Goal: Check status

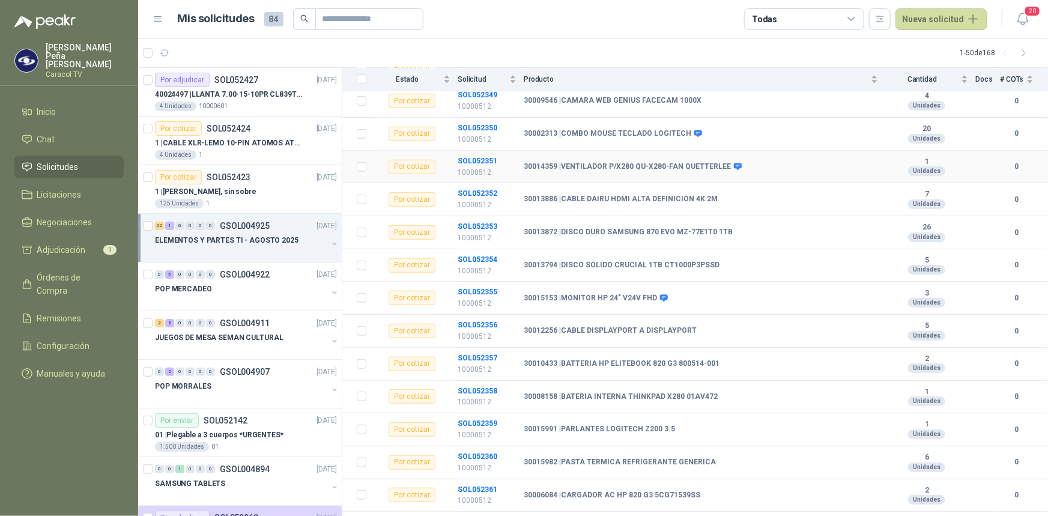
scroll to position [436, 0]
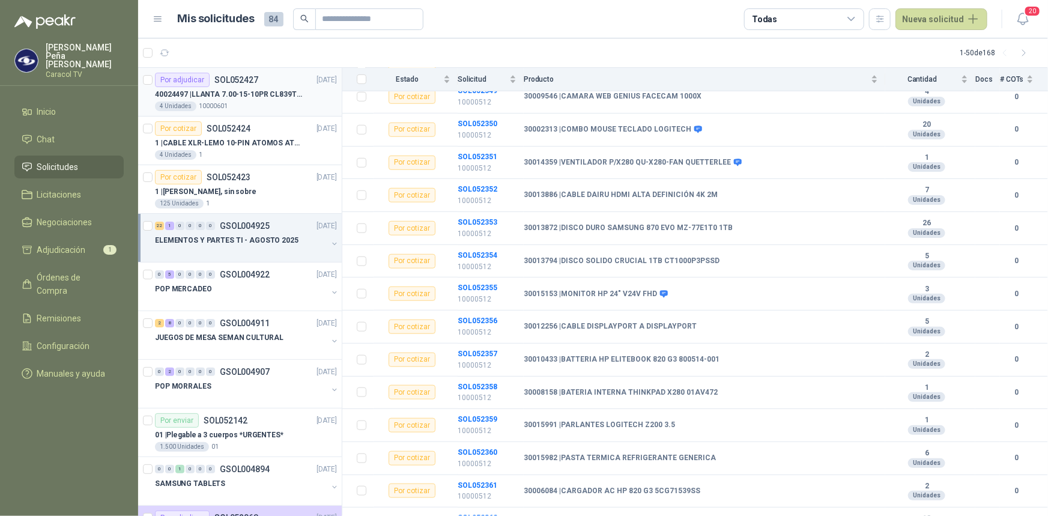
click at [228, 91] on p "40024497 | LLANTA 7.00-15-10PR CL839TT TL WEST LAKE" at bounding box center [229, 94] width 149 height 11
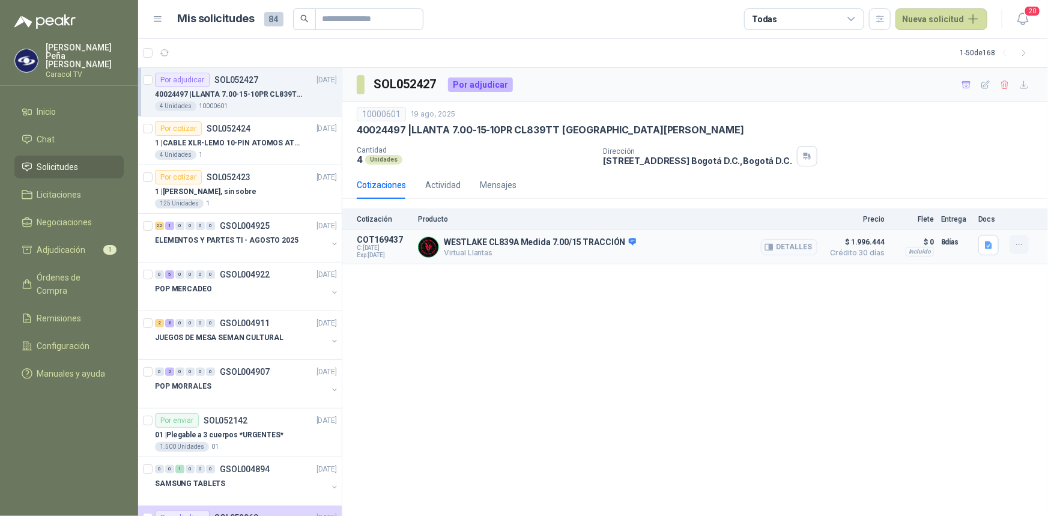
click at [1018, 240] on icon "button" at bounding box center [1019, 245] width 10 height 10
click at [920, 124] on div "40024497 | LLANTA 7.00-15-10PR CL839TT TL WEST LAKE" at bounding box center [695, 130] width 677 height 13
click at [433, 187] on div "Actividad" at bounding box center [442, 184] width 35 height 13
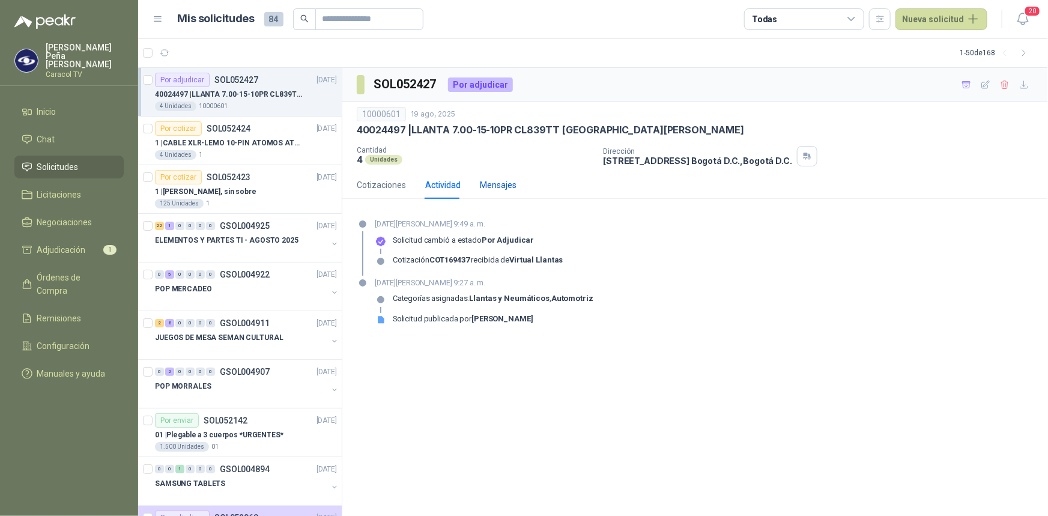
click at [488, 183] on div "Mensajes" at bounding box center [498, 184] width 37 height 13
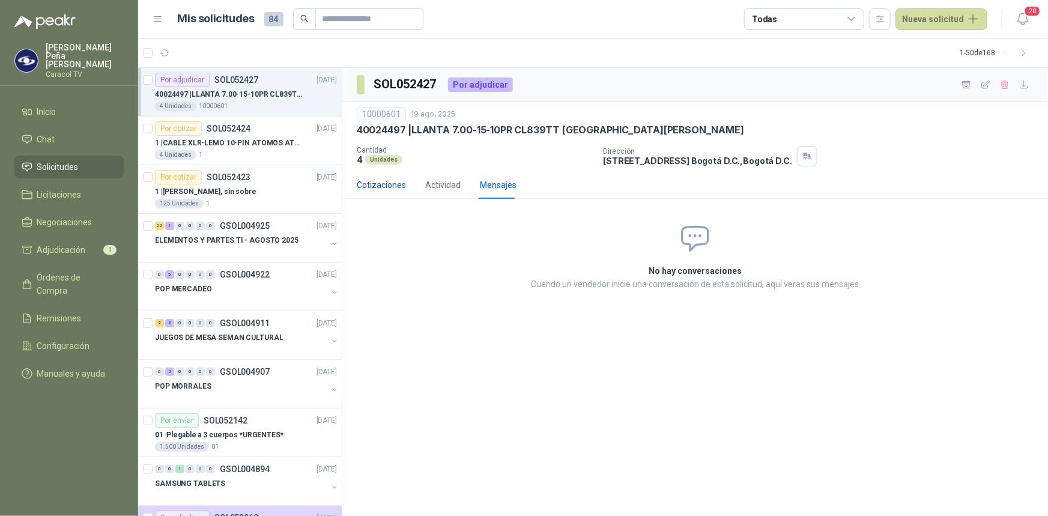
click at [399, 183] on div "Cotizaciones" at bounding box center [381, 184] width 49 height 13
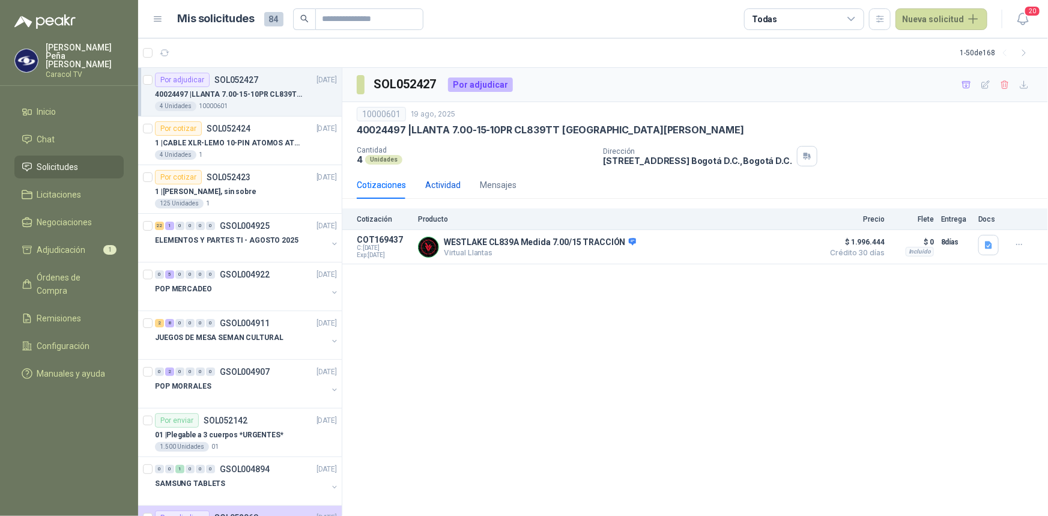
click at [450, 187] on div "Actividad" at bounding box center [442, 184] width 35 height 13
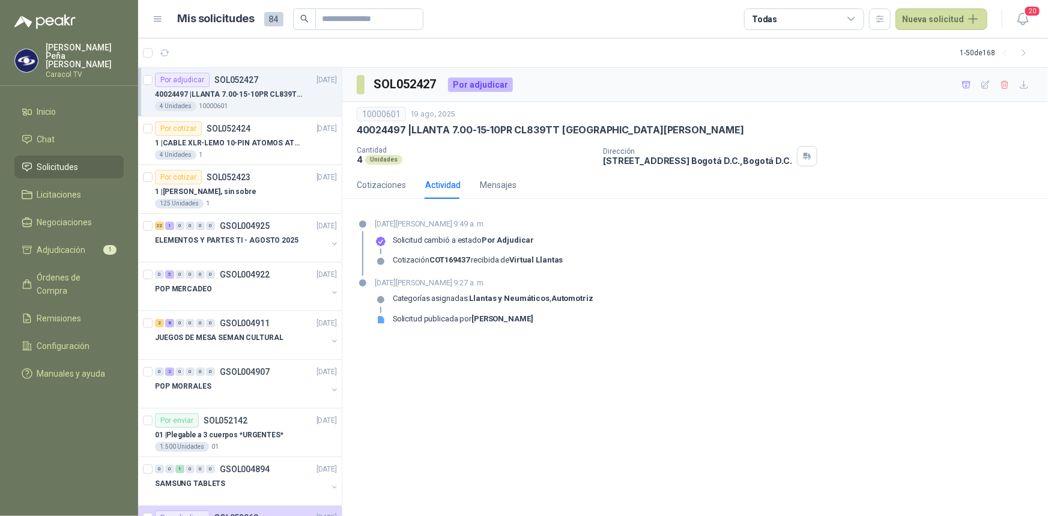
click at [735, 261] on div "19 de agosto de 2025, 9:49 a. m. Solicitud cambió a estado Por adjudicar Cotiza…" at bounding box center [695, 247] width 677 height 58
